Goal: Check status: Check status

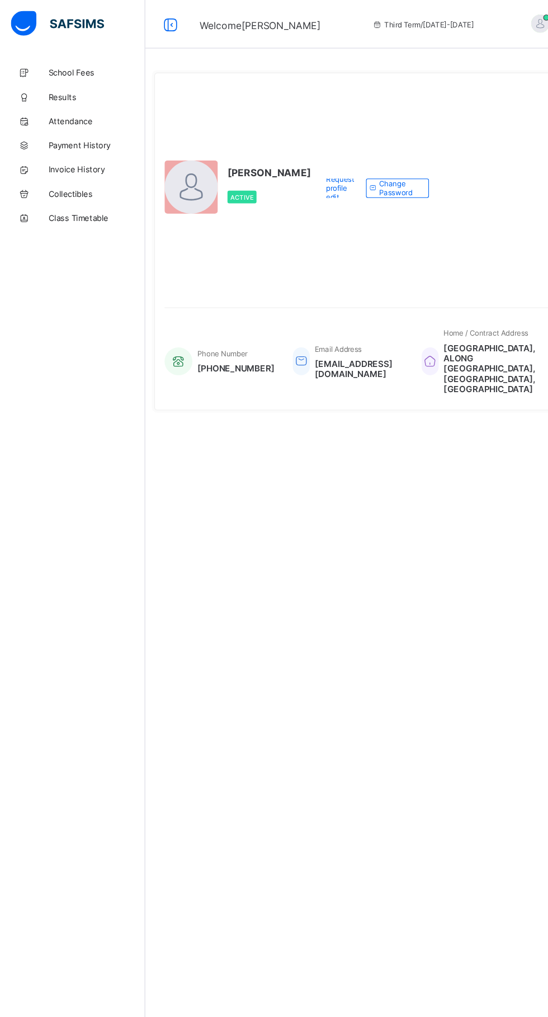
click at [86, 91] on span "Results" at bounding box center [90, 89] width 90 height 9
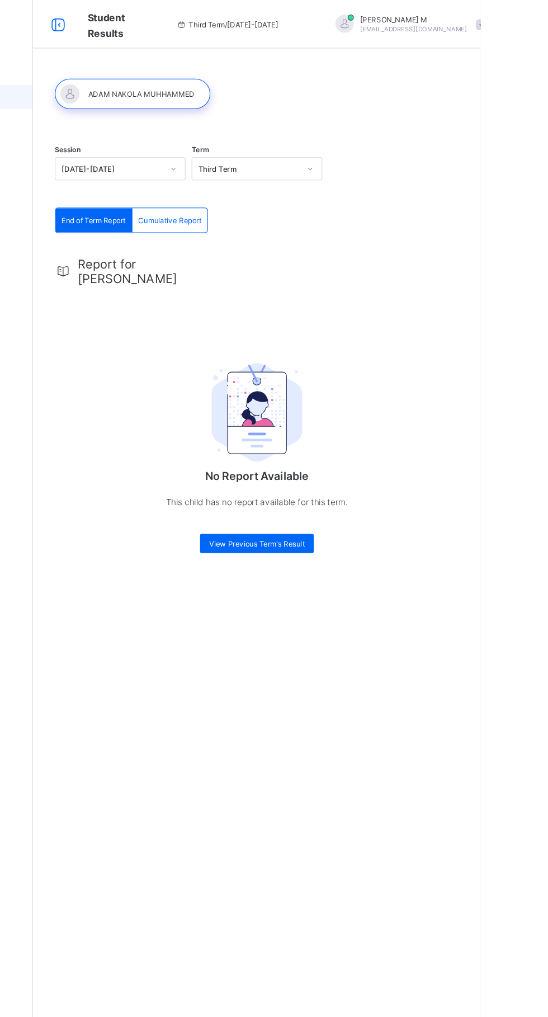
click at [313, 21] on span "Third Term / [DATE]-[DATE]" at bounding box center [314, 22] width 94 height 8
click at [192, 26] on span "Student Results" at bounding box center [202, 24] width 35 height 26
click at [161, 23] on icon at bounding box center [157, 23] width 19 height 16
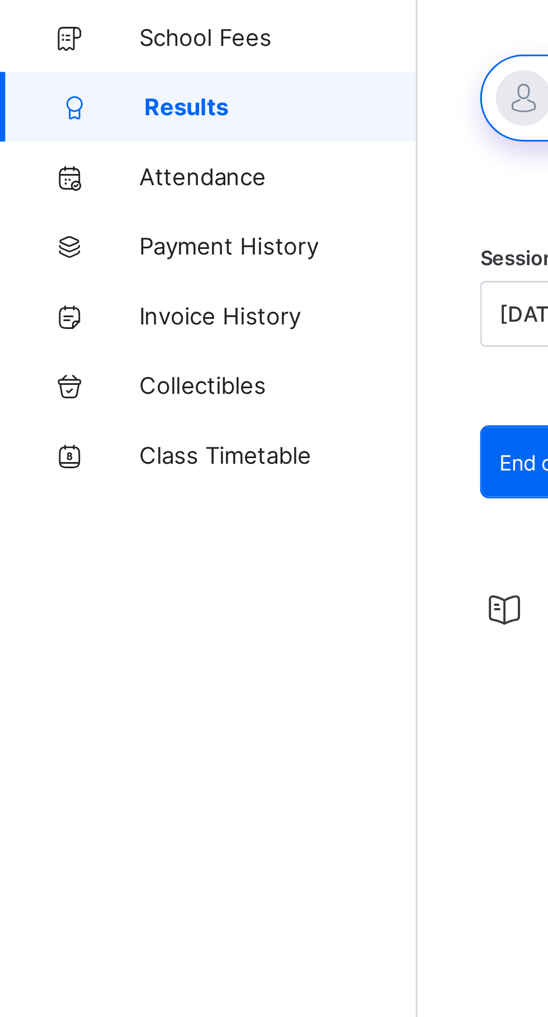
click at [107, 136] on span "Payment History" at bounding box center [90, 134] width 90 height 9
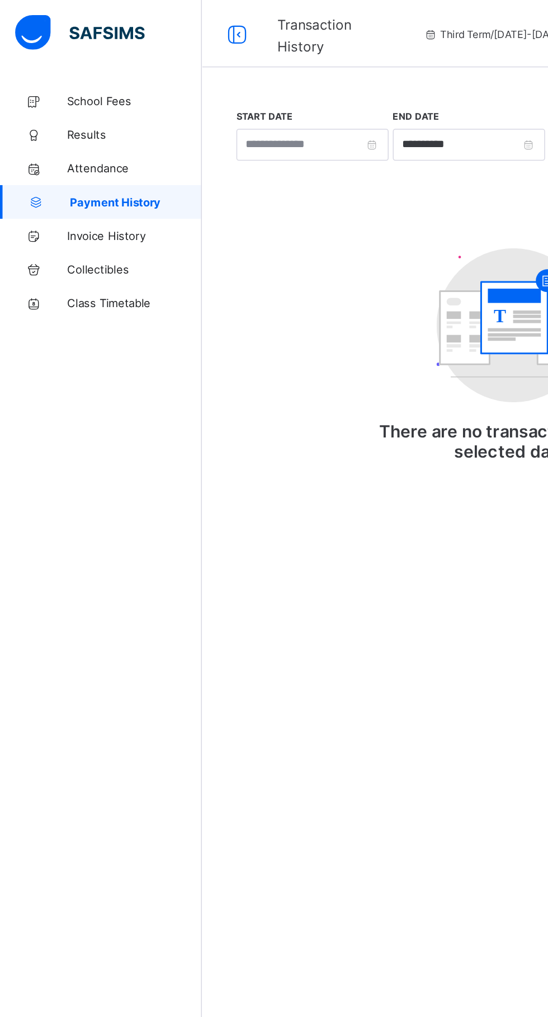
click at [103, 89] on span "Results" at bounding box center [90, 89] width 90 height 9
